Goal: Find specific page/section: Find specific page/section

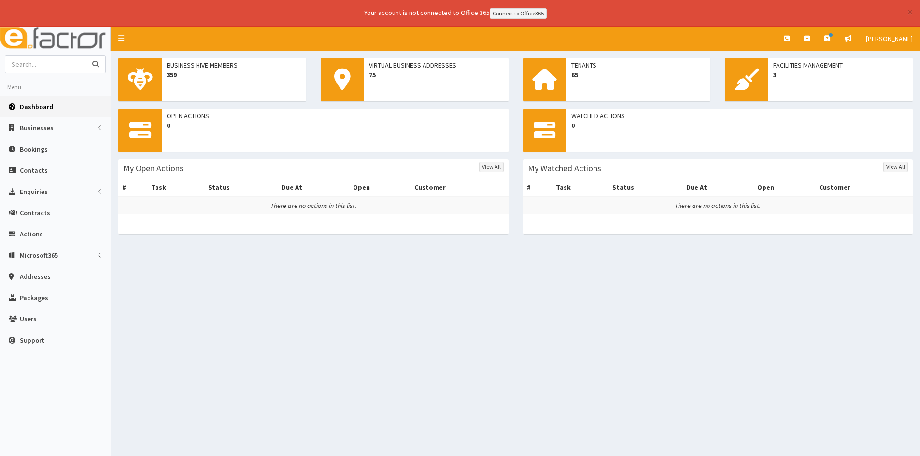
drag, startPoint x: 0, startPoint y: 0, endPoint x: 52, endPoint y: 65, distance: 82.8
click at [52, 65] on input "text" at bounding box center [45, 64] width 81 height 17
type input "bee"
click at [86, 56] on button "submit" at bounding box center [95, 64] width 19 height 17
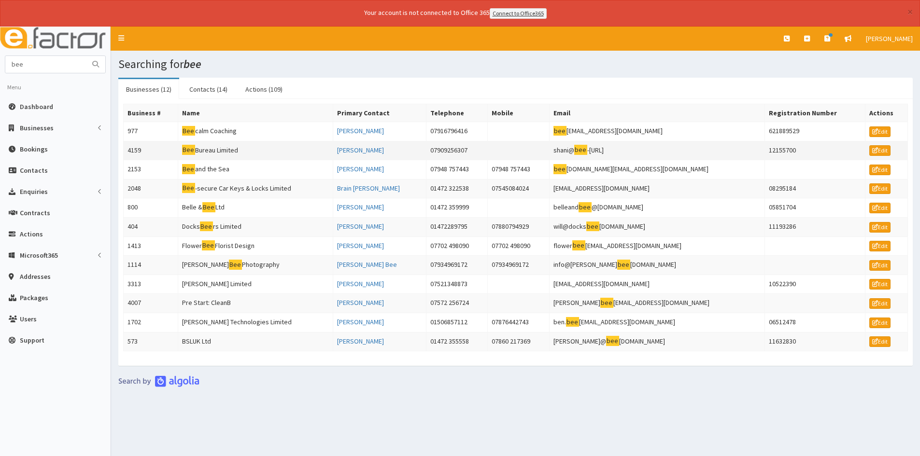
click at [223, 151] on td "Bee Bureau Limited" at bounding box center [255, 150] width 155 height 19
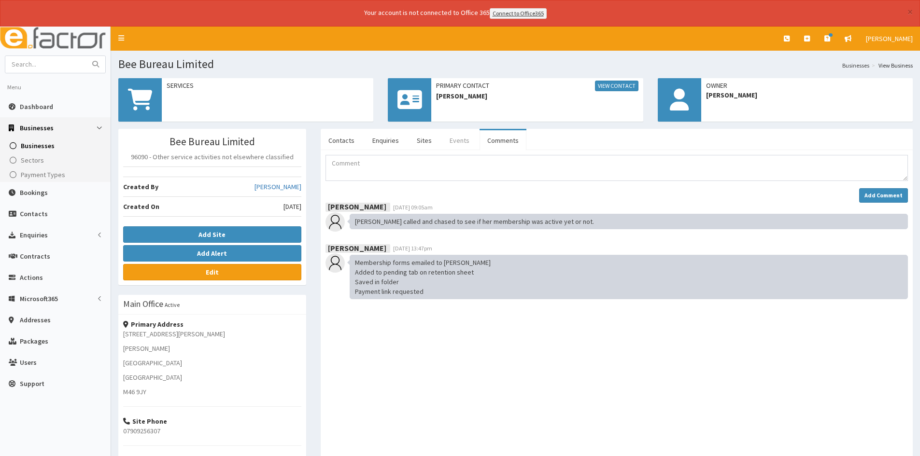
click at [453, 143] on link "Events" at bounding box center [459, 140] width 35 height 20
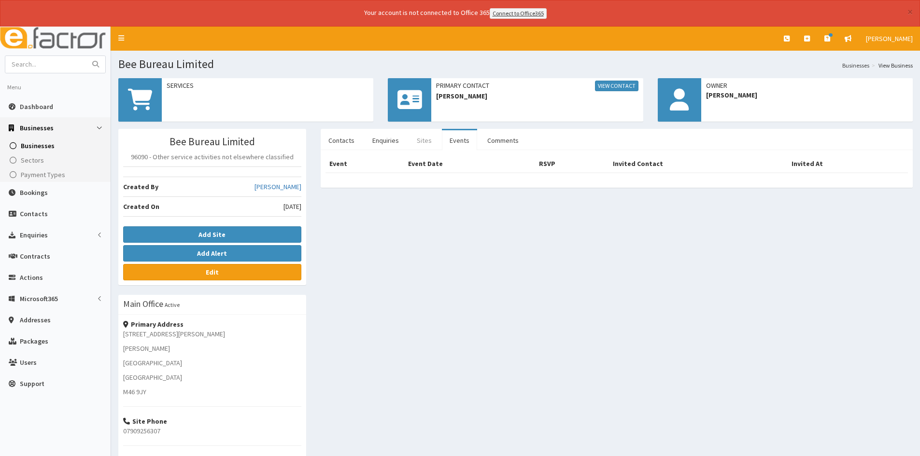
click at [417, 140] on link "Sites" at bounding box center [424, 140] width 30 height 20
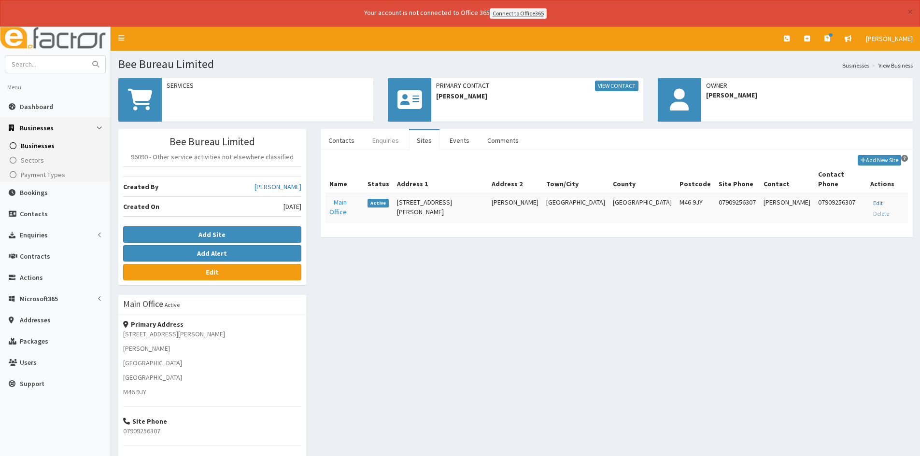
click at [389, 140] on link "Enquiries" at bounding box center [386, 140] width 42 height 20
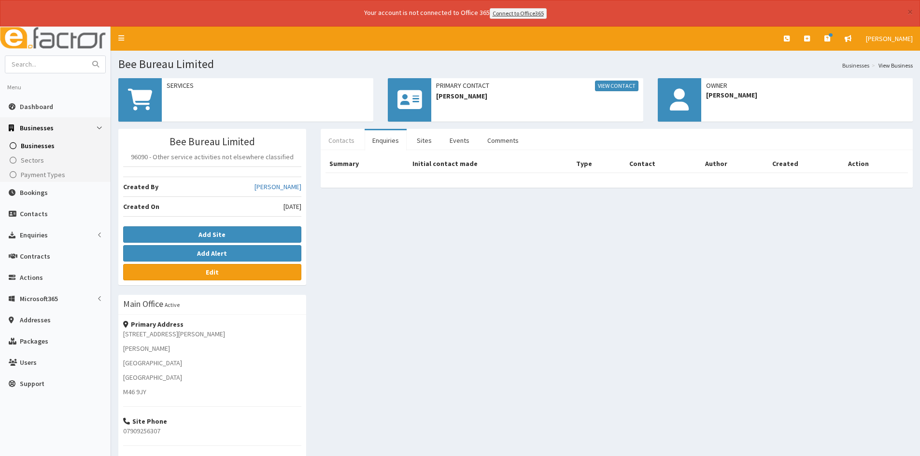
click at [342, 140] on link "Contacts" at bounding box center [342, 140] width 42 height 20
